Goal: Navigation & Orientation: Understand site structure

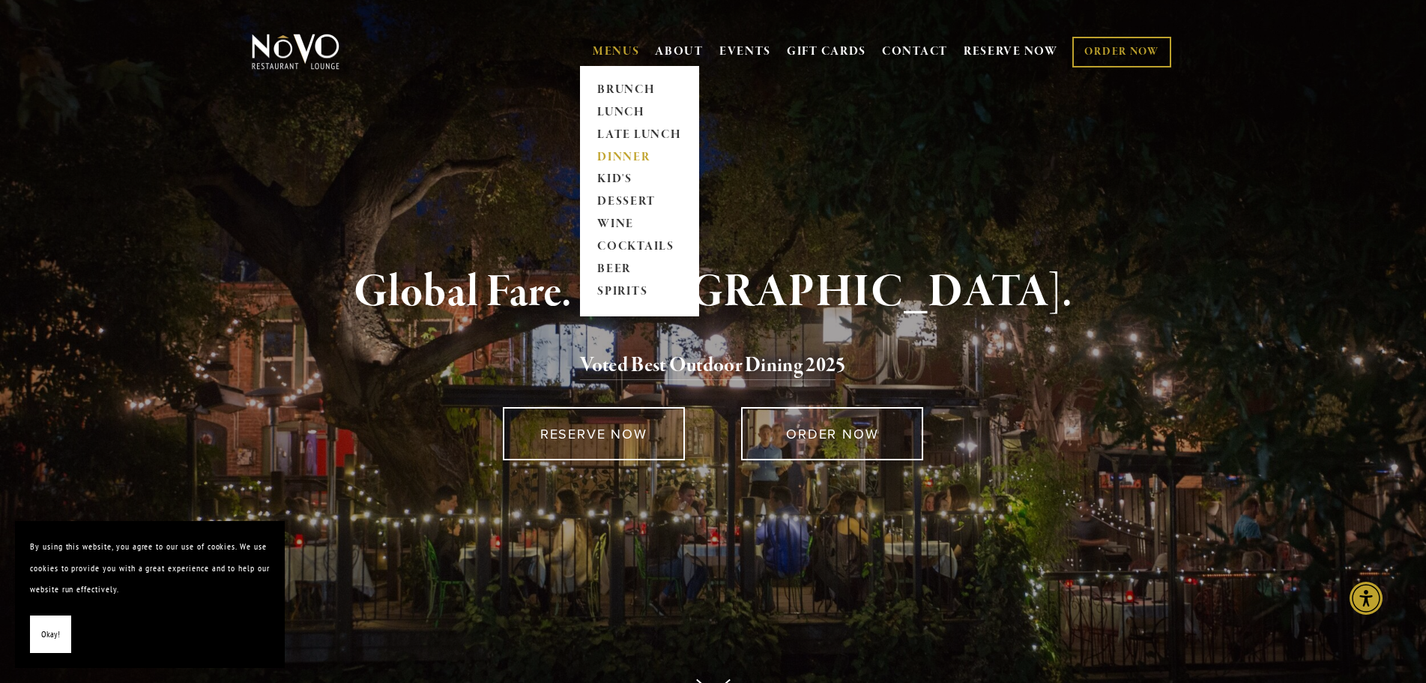
click at [619, 156] on link "DINNER" at bounding box center [640, 157] width 94 height 22
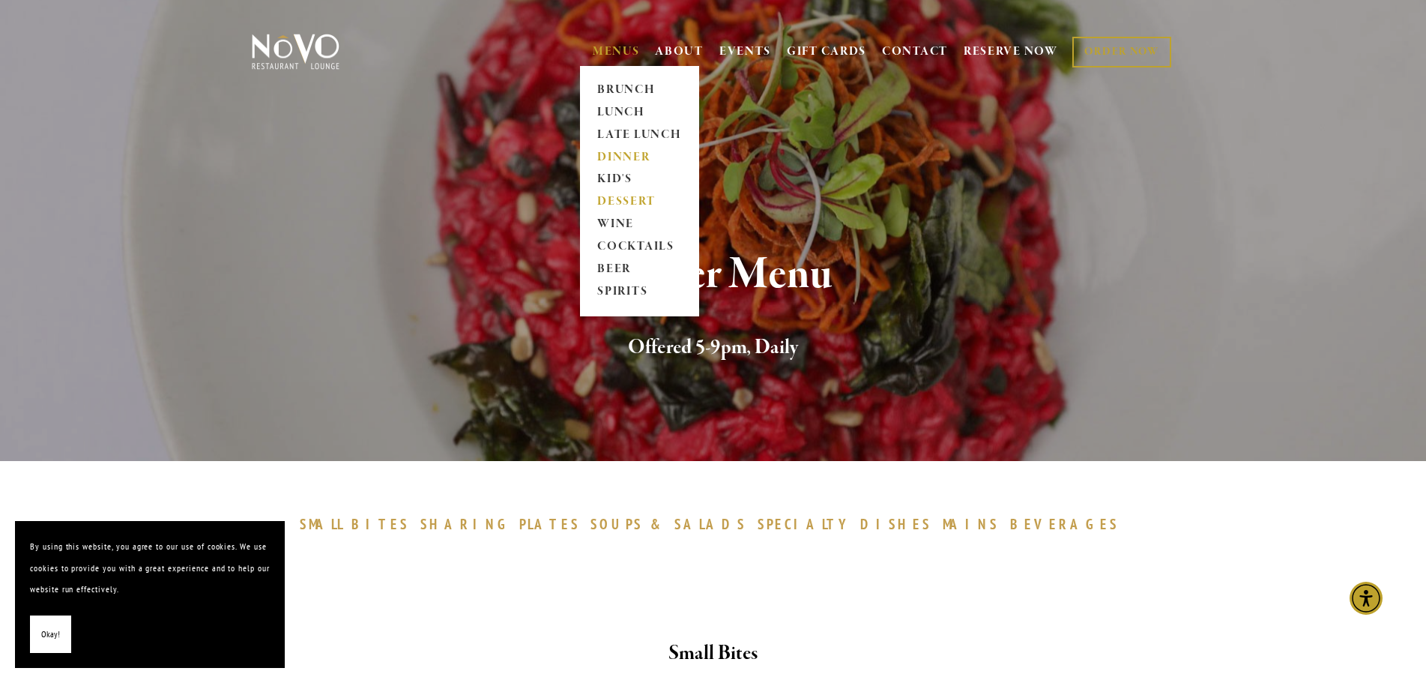
click at [621, 202] on link "DESSERT" at bounding box center [640, 202] width 94 height 22
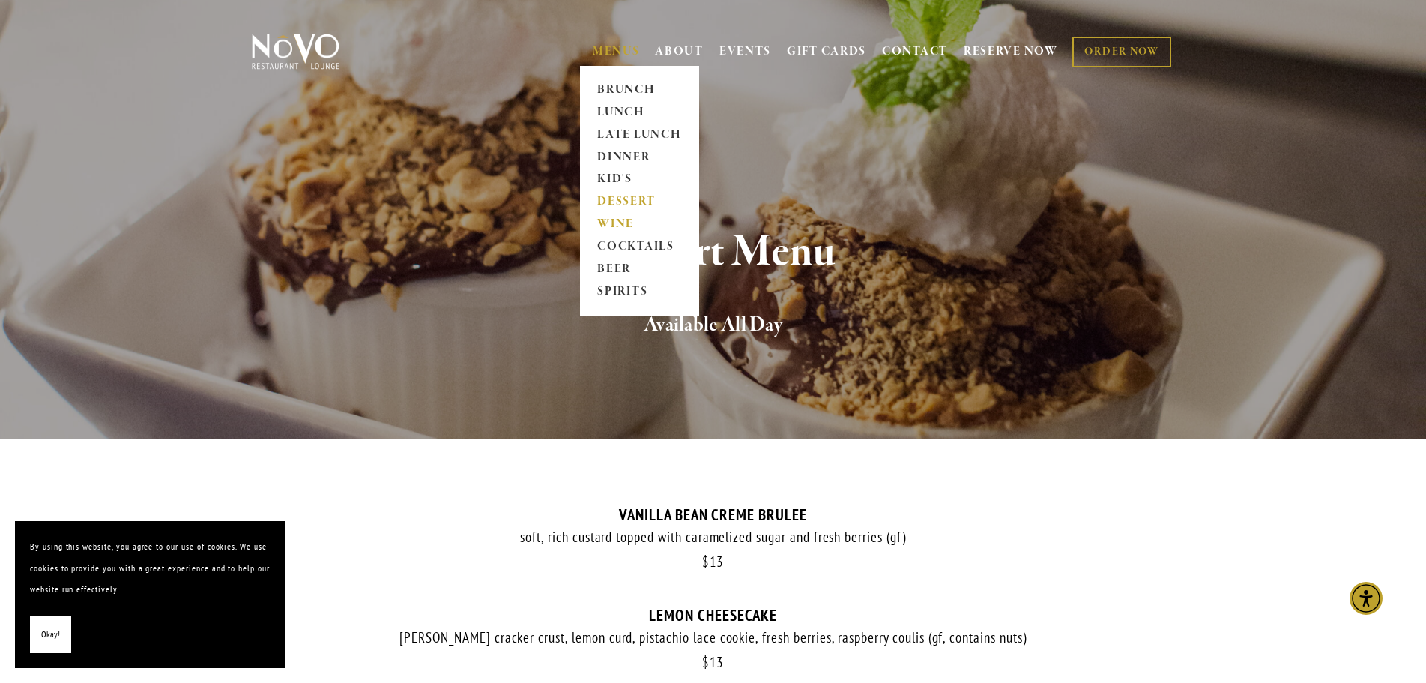
click at [611, 222] on link "WINE" at bounding box center [640, 225] width 94 height 22
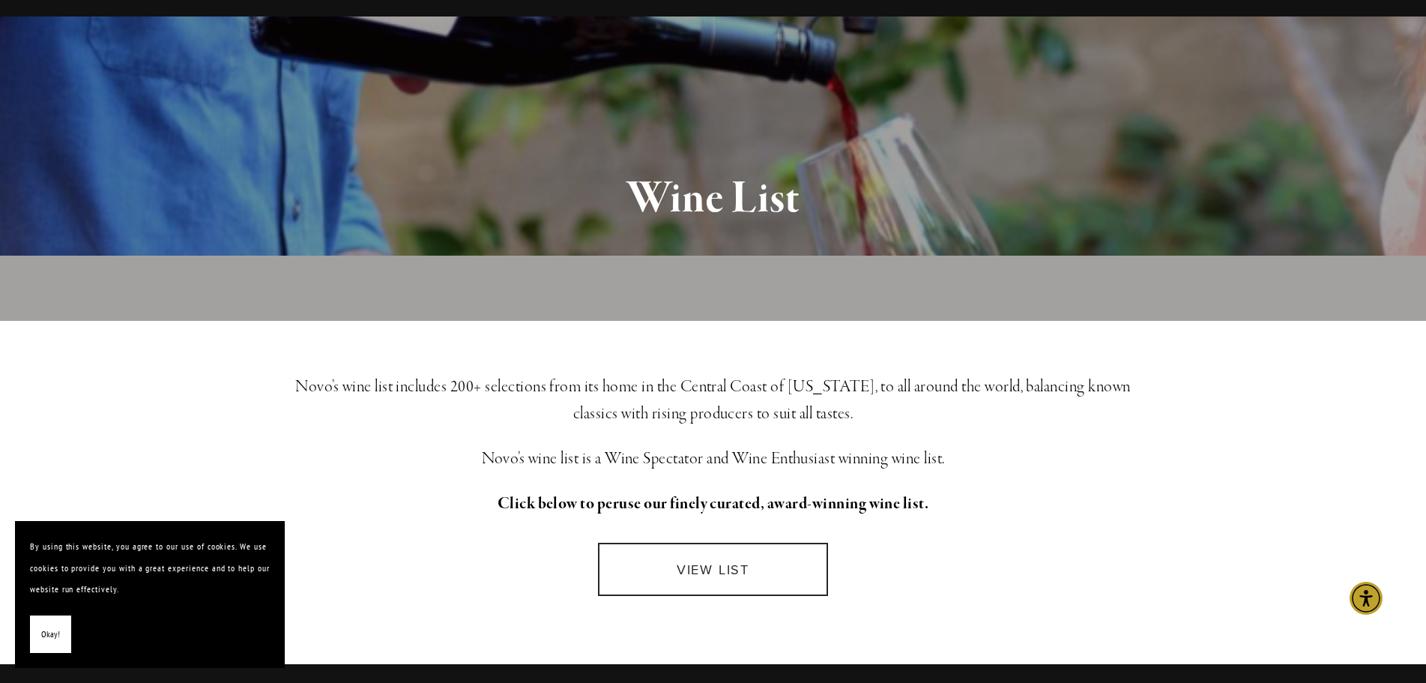
scroll to position [150, 0]
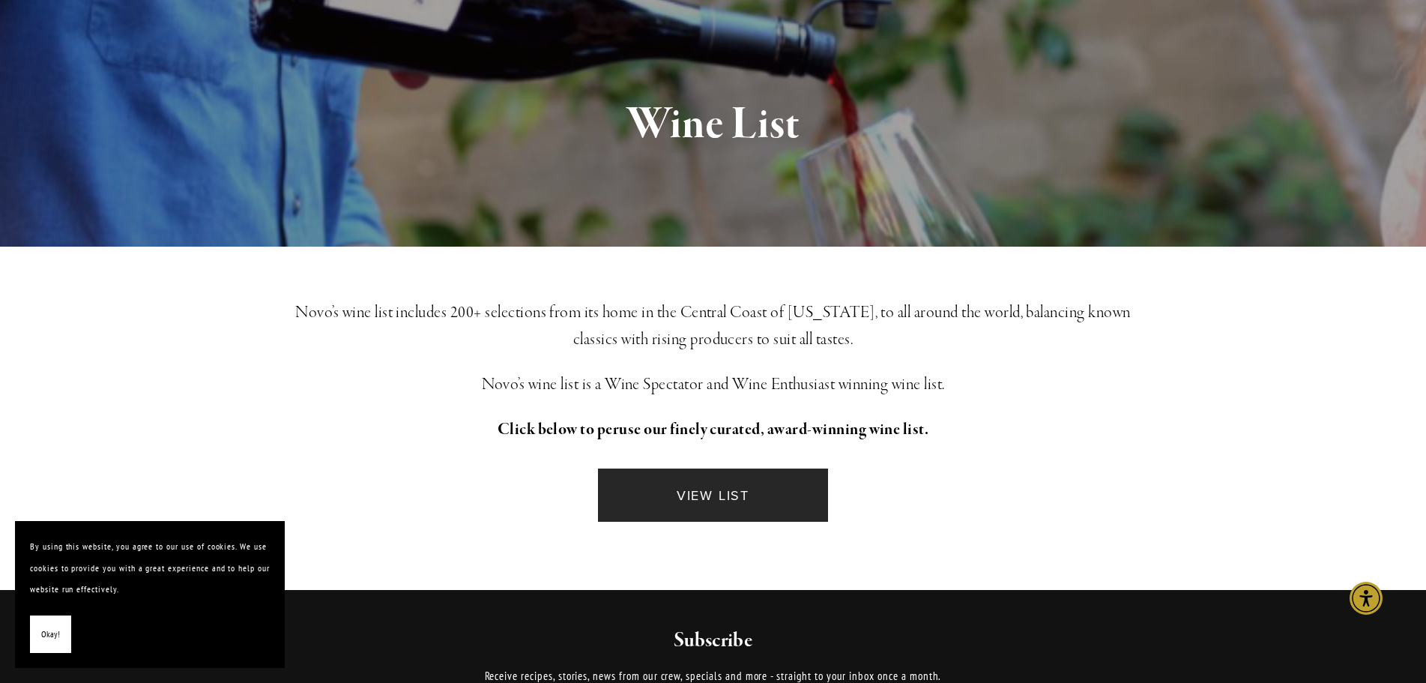
click at [721, 505] on link "VIEW LIST" at bounding box center [712, 494] width 229 height 53
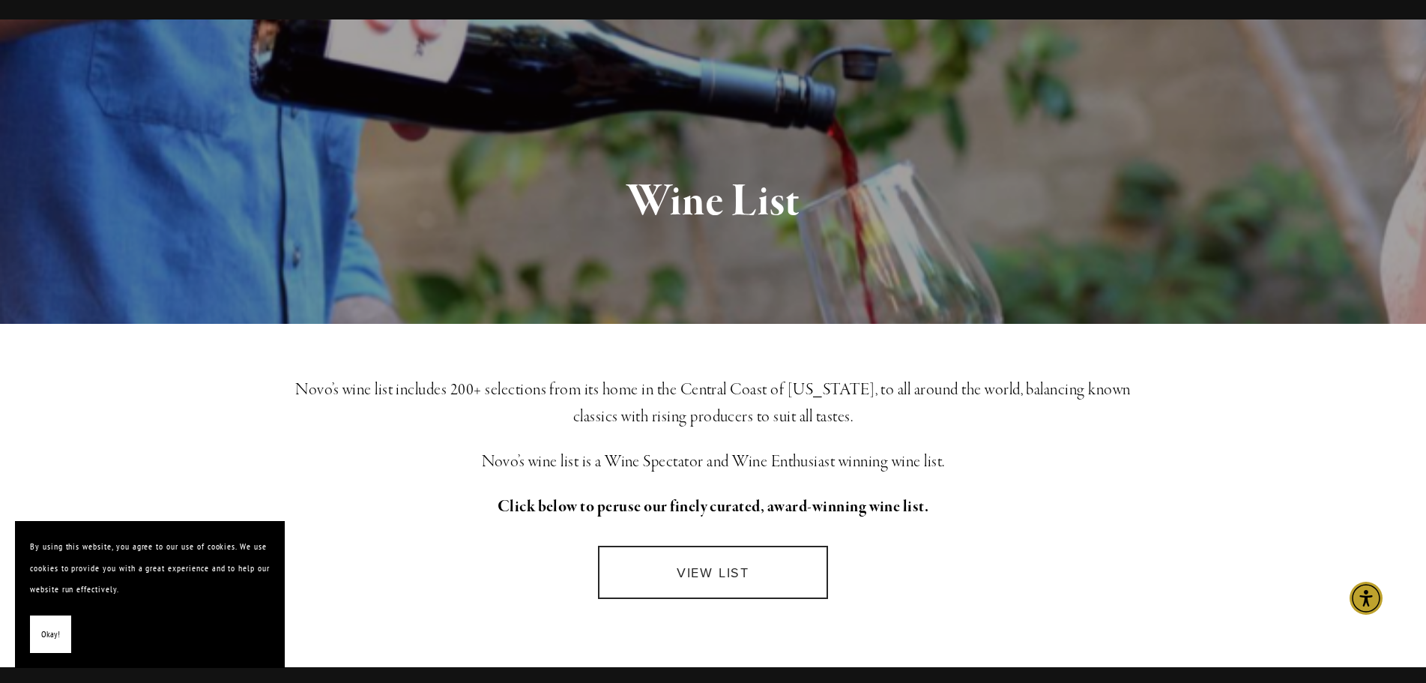
scroll to position [0, 0]
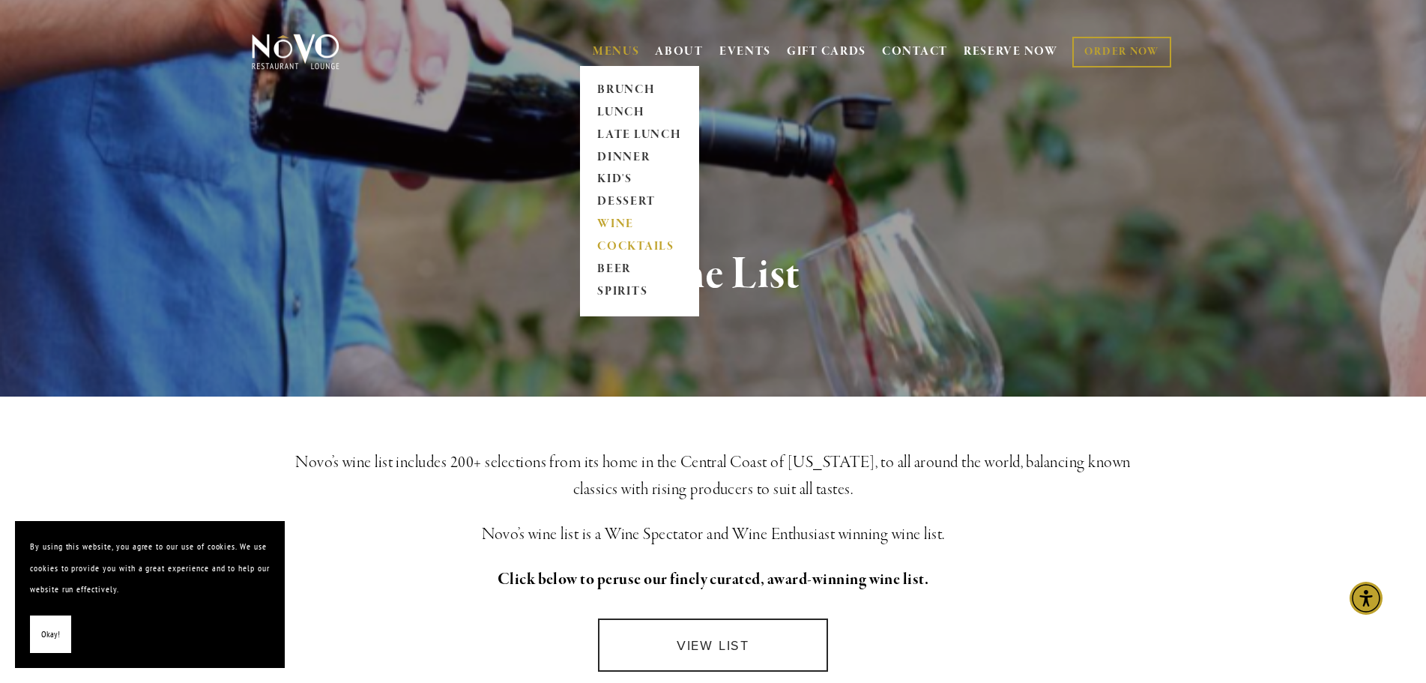
click at [629, 246] on link "COCKTAILS" at bounding box center [640, 247] width 94 height 22
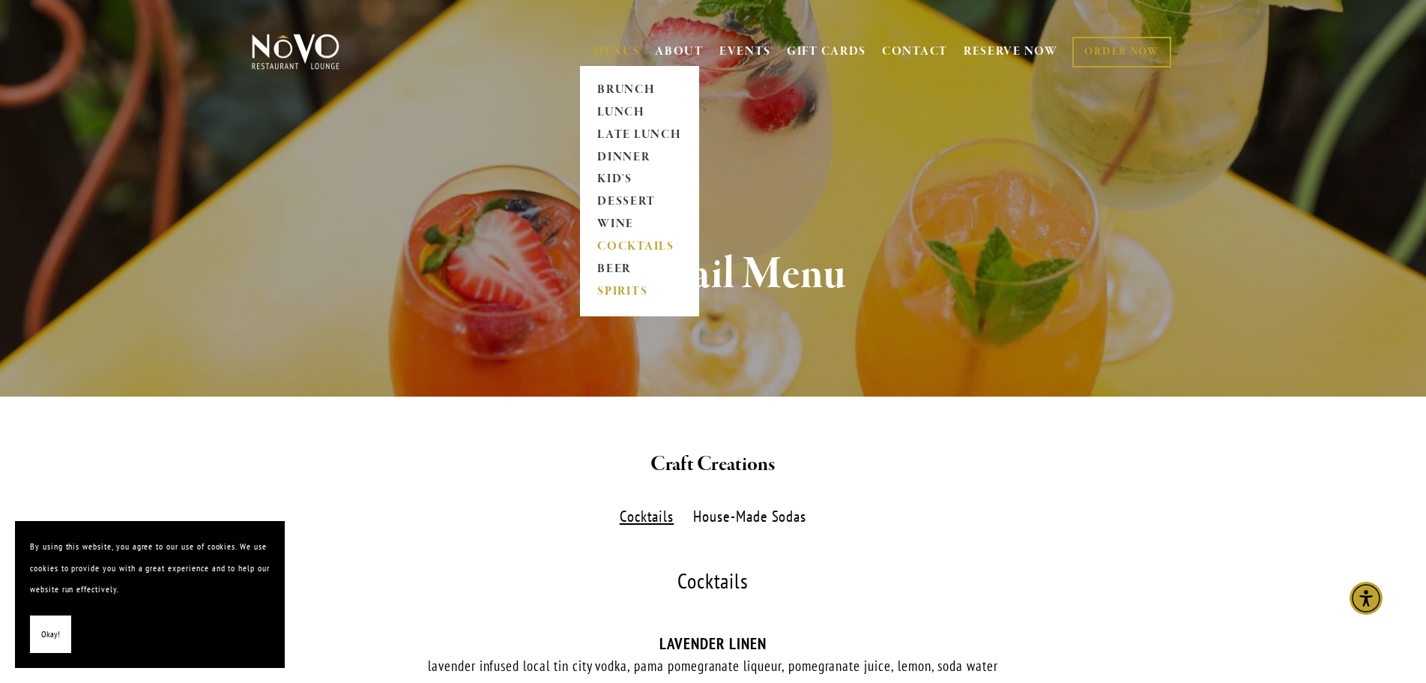
click at [625, 288] on link "SPIRITS" at bounding box center [640, 292] width 94 height 22
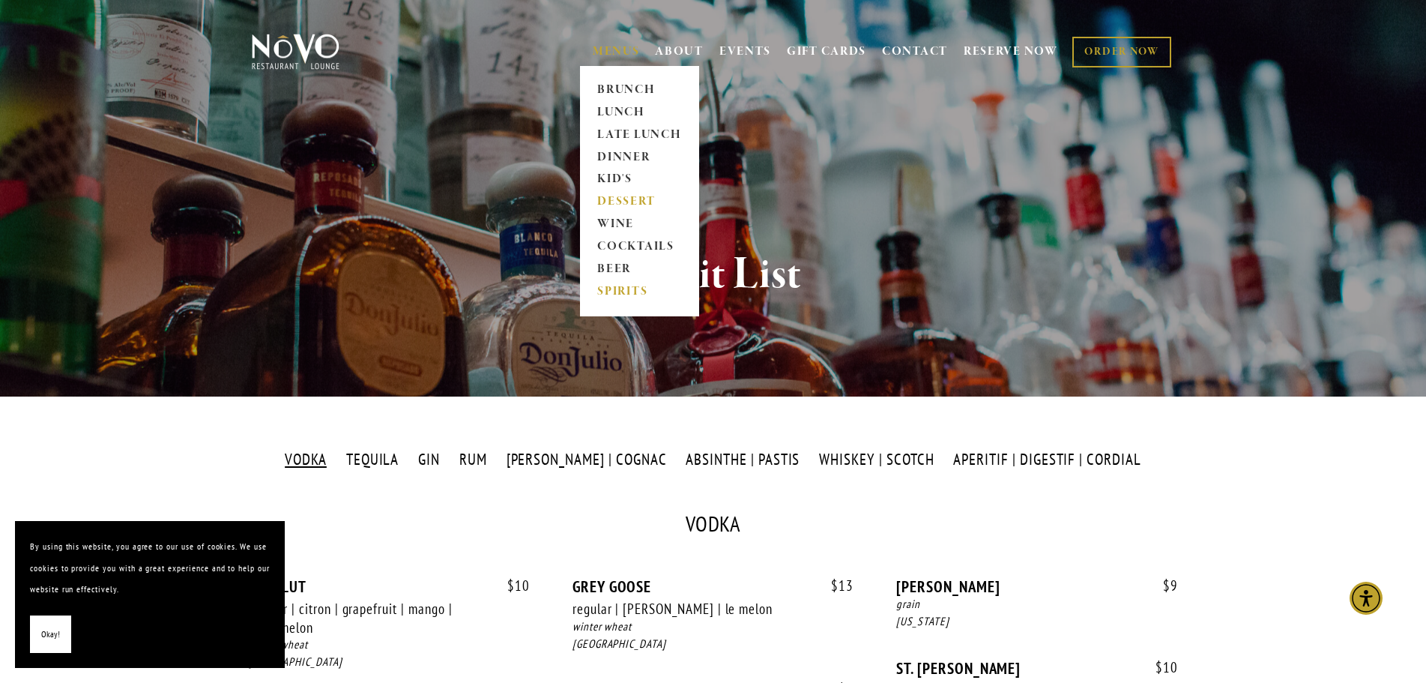
click at [622, 203] on link "DESSERT" at bounding box center [640, 202] width 94 height 22
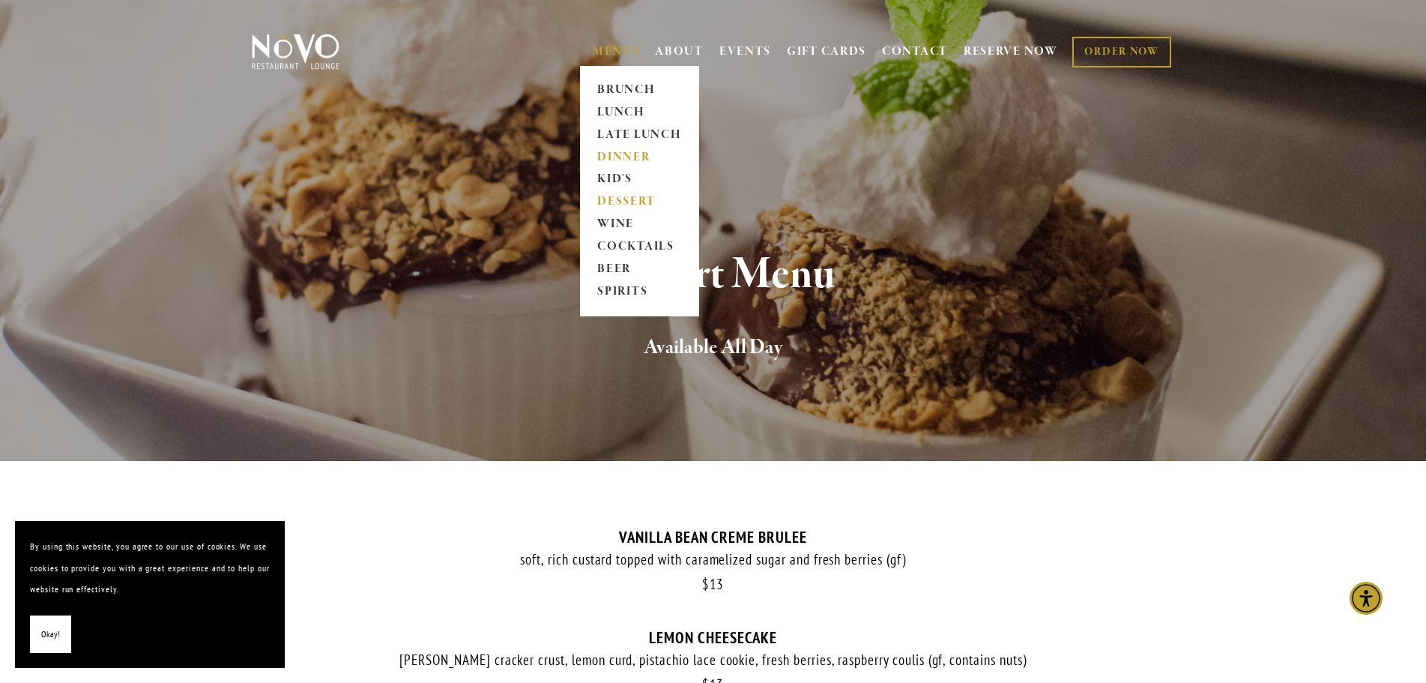
click at [615, 158] on link "DINNER" at bounding box center [640, 157] width 94 height 22
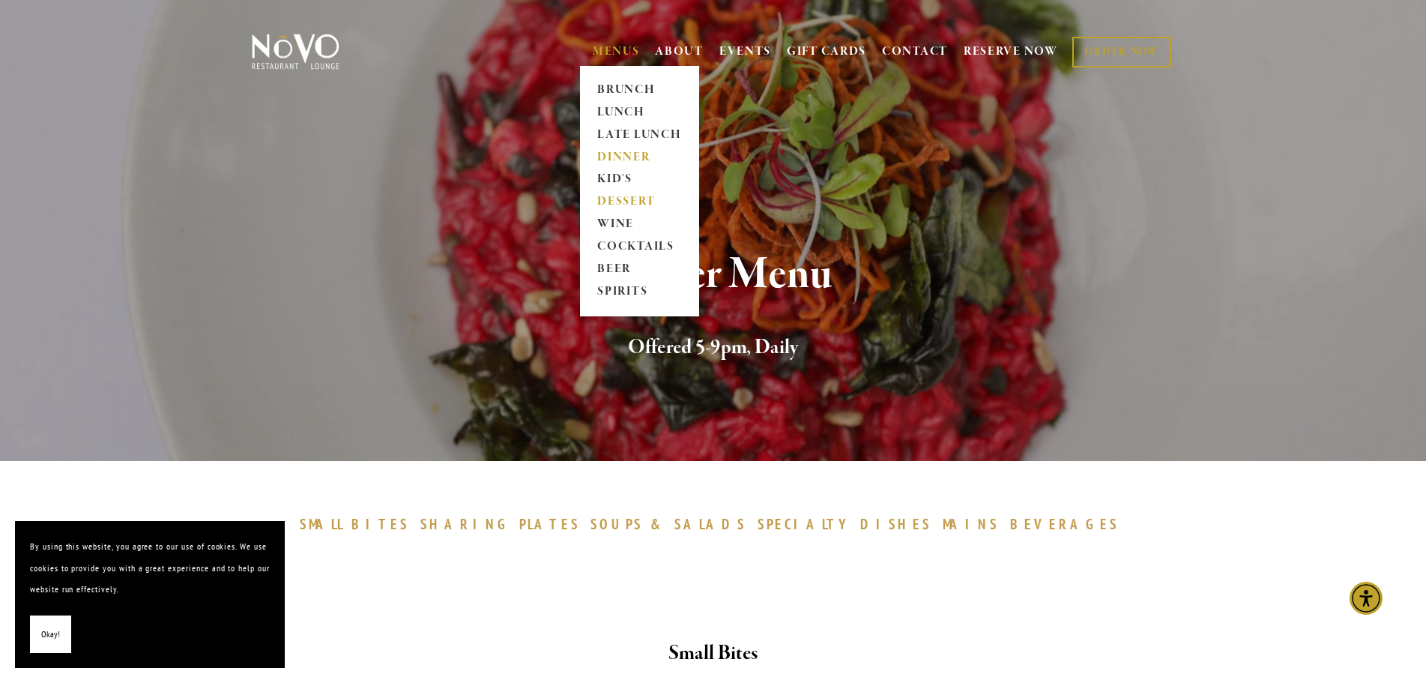
click at [614, 199] on link "DESSERT" at bounding box center [640, 202] width 94 height 22
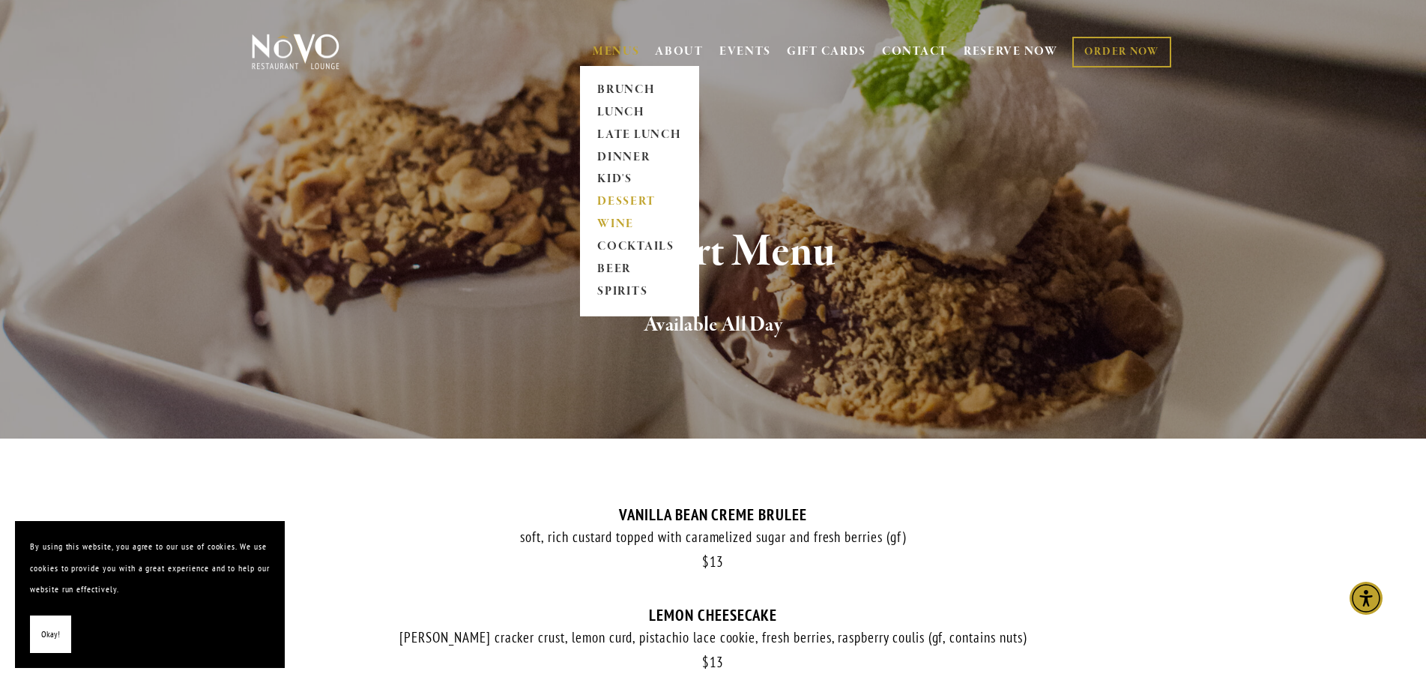
click at [617, 223] on link "WINE" at bounding box center [640, 225] width 94 height 22
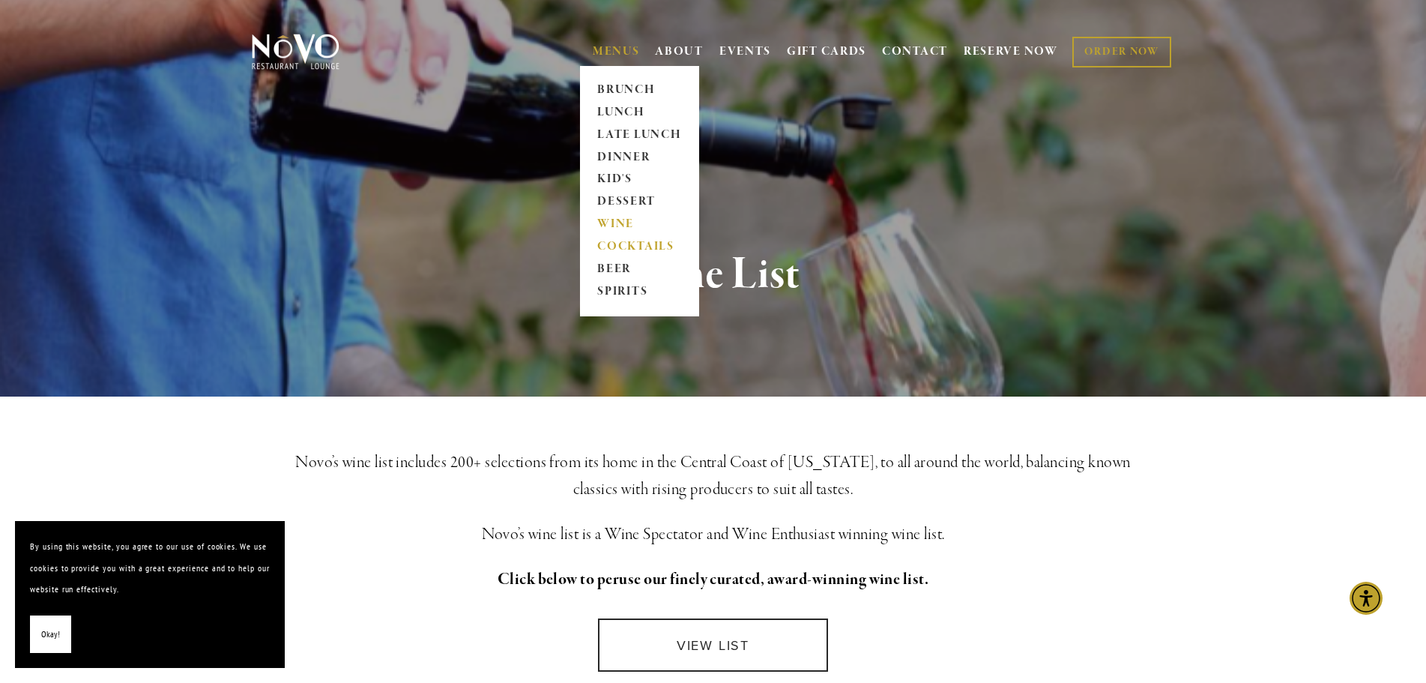
click at [629, 245] on link "COCKTAILS" at bounding box center [640, 247] width 94 height 22
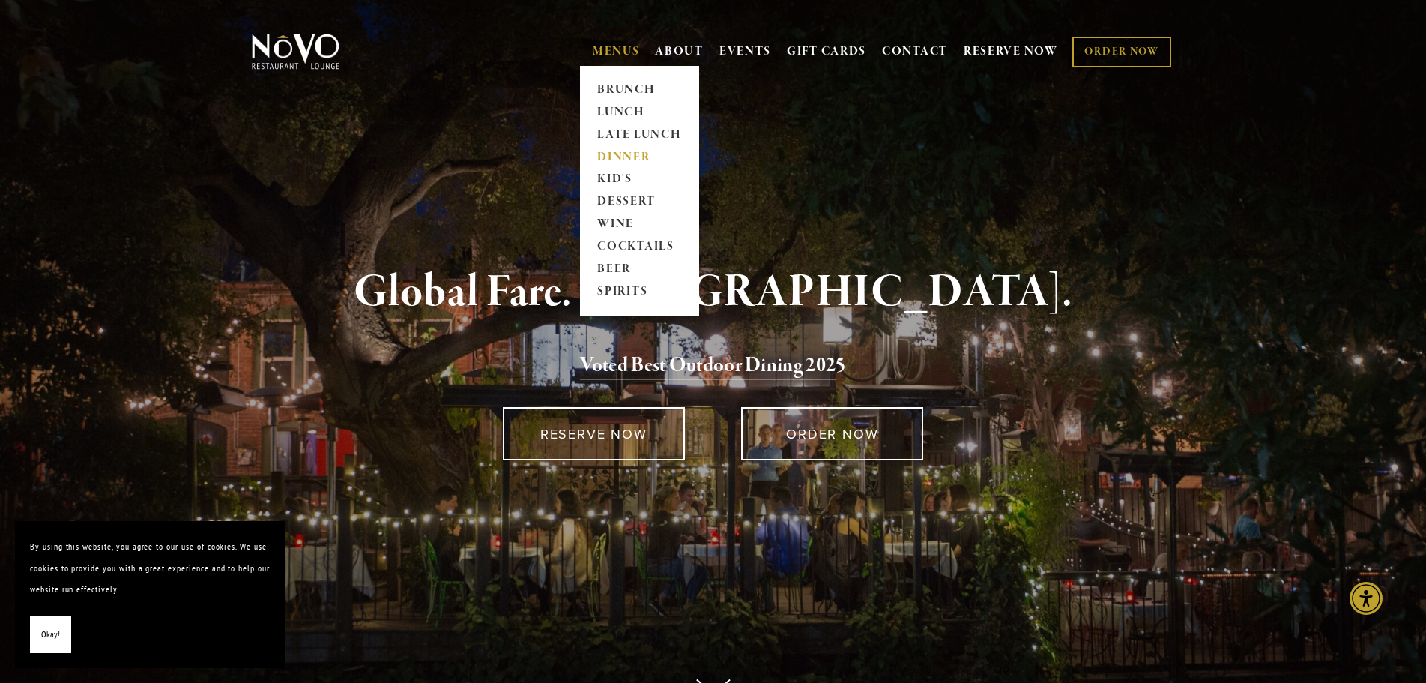
click at [624, 156] on link "DINNER" at bounding box center [640, 157] width 94 height 22
